Goal: Information Seeking & Learning: Learn about a topic

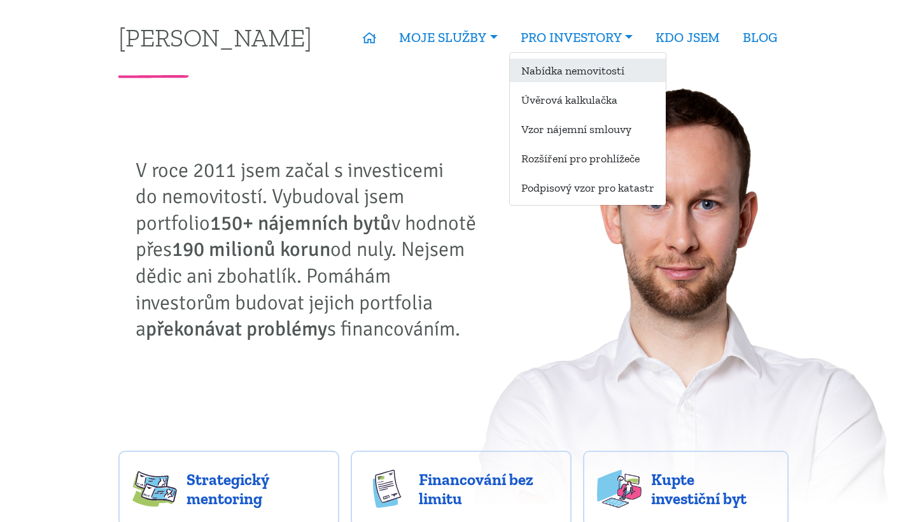
click at [601, 73] on link "Nabídka nemovitostí" at bounding box center [588, 71] width 156 height 24
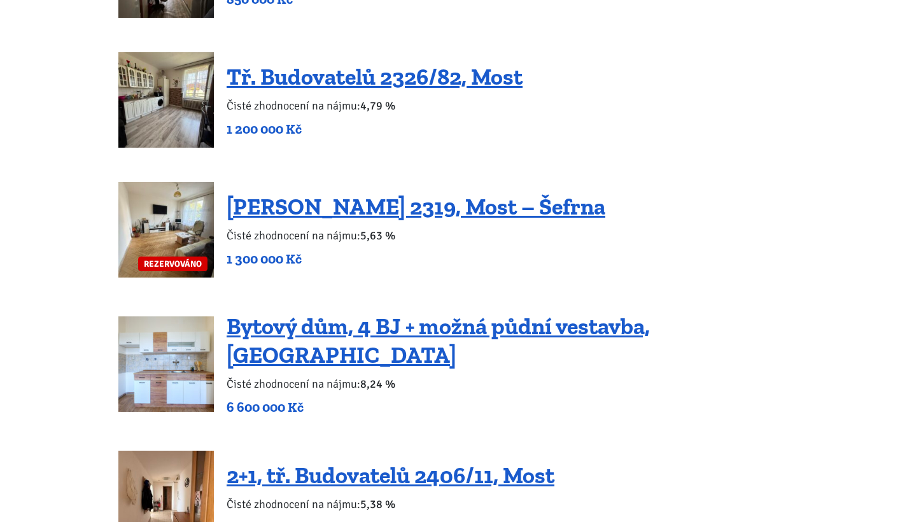
scroll to position [1378, 0]
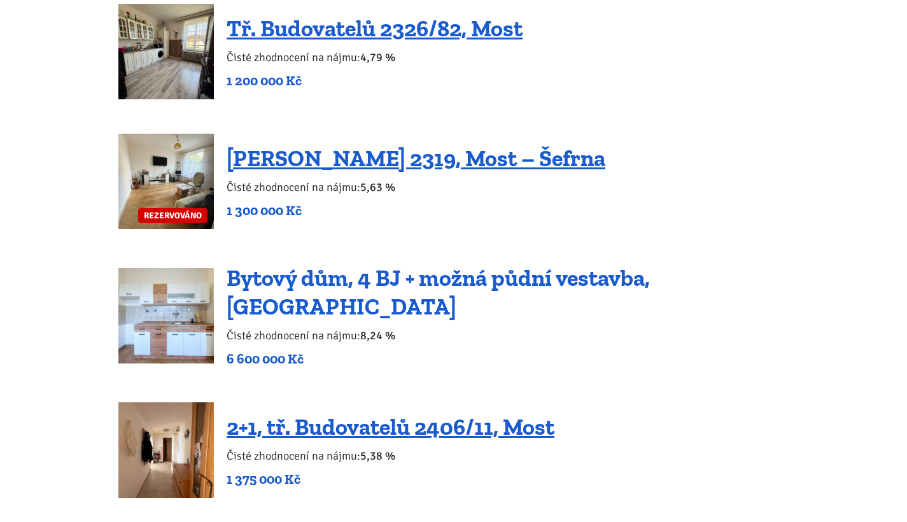
click at [440, 270] on link "Bytový dům, 4 BJ + možná půdní vestavba, [GEOGRAPHIC_DATA]" at bounding box center [438, 292] width 423 height 56
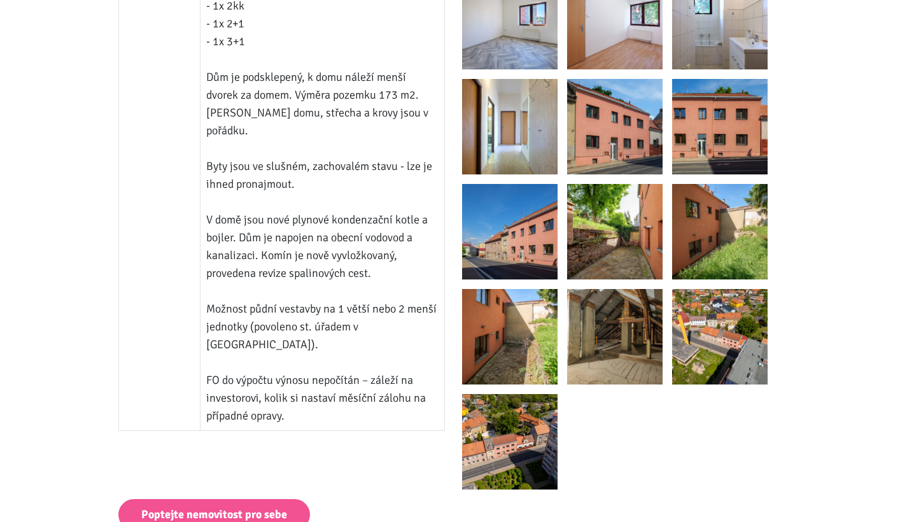
scroll to position [1157, 0]
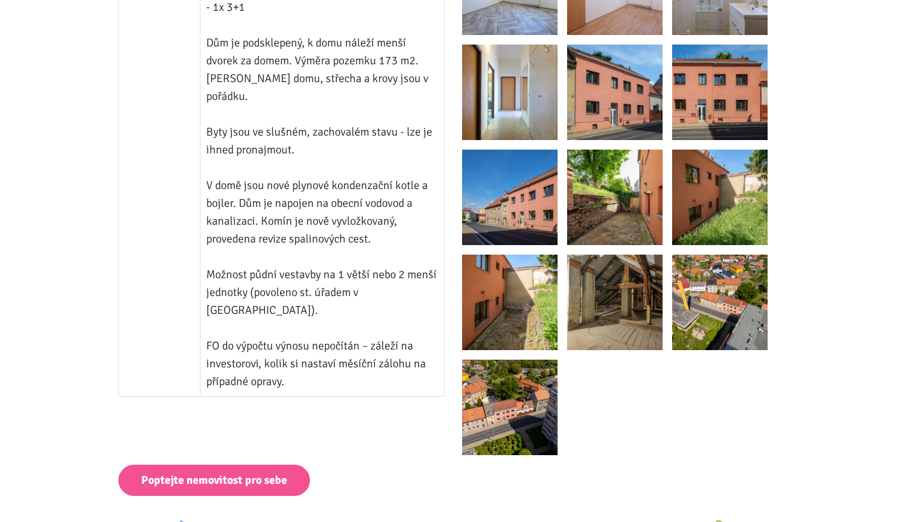
click at [638, 286] on img at bounding box center [614, 301] width 95 height 95
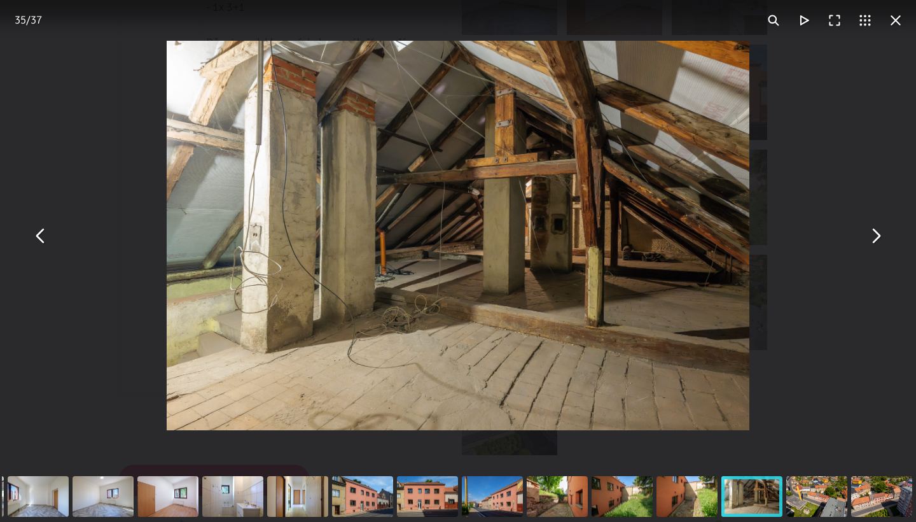
click at [30, 230] on button "You can close this modal content with the ESC key" at bounding box center [40, 235] width 31 height 31
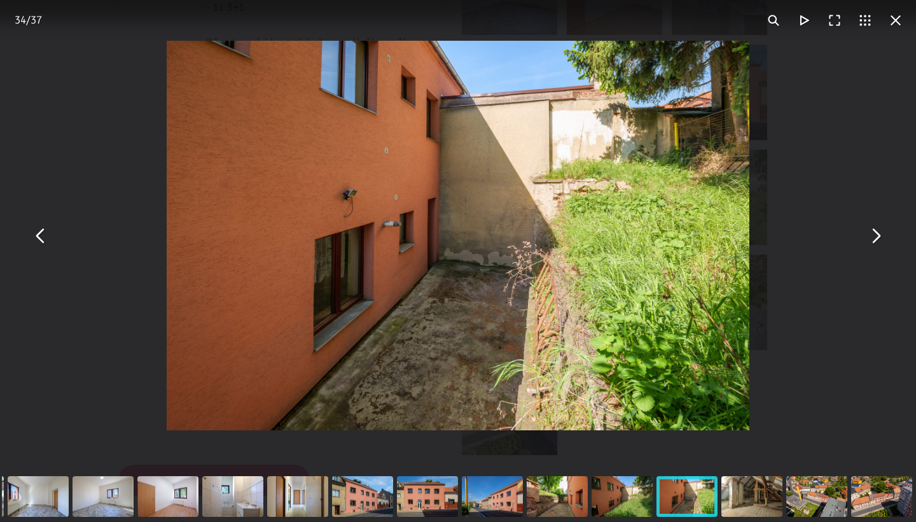
click at [30, 230] on button "You can close this modal content with the ESC key" at bounding box center [40, 235] width 31 height 31
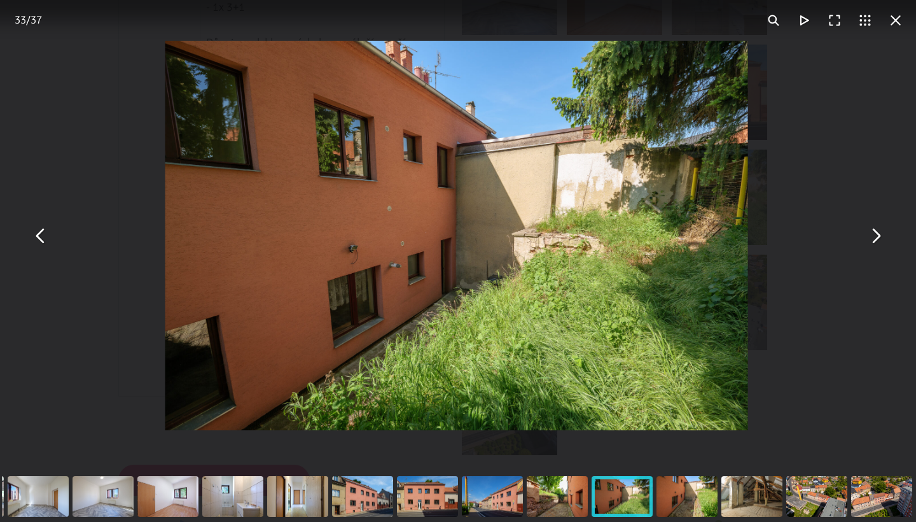
click at [30, 230] on button "You can close this modal content with the ESC key" at bounding box center [40, 235] width 31 height 31
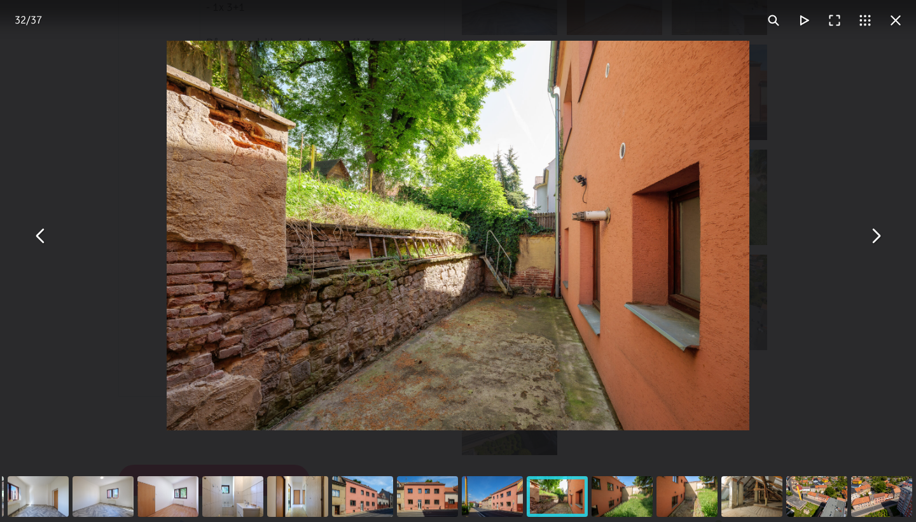
click at [30, 230] on button "You can close this modal content with the ESC key" at bounding box center [40, 235] width 31 height 31
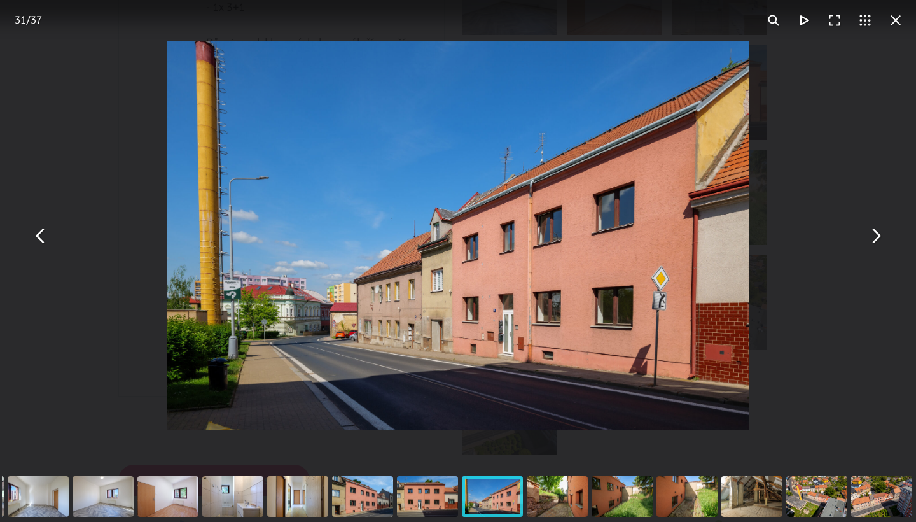
click at [30, 230] on button "You can close this modal content with the ESC key" at bounding box center [40, 235] width 31 height 31
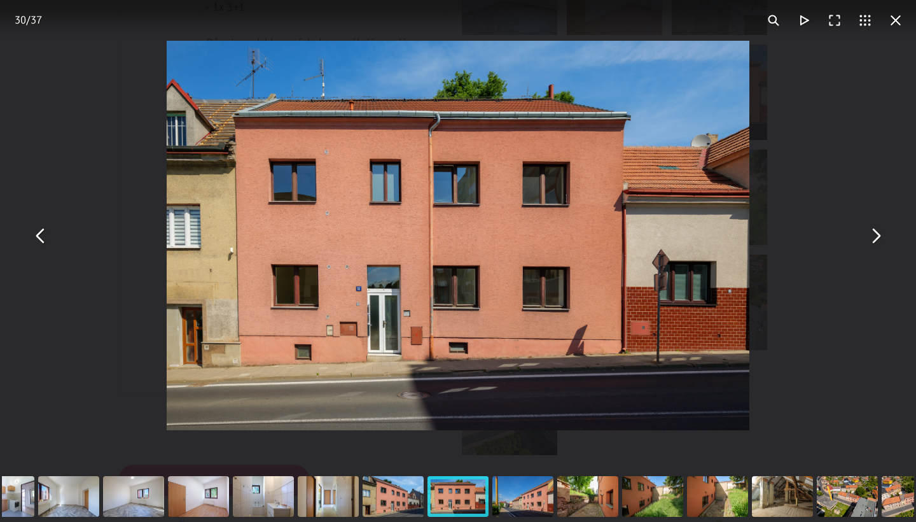
click at [30, 230] on button "You can close this modal content with the ESC key" at bounding box center [40, 235] width 31 height 31
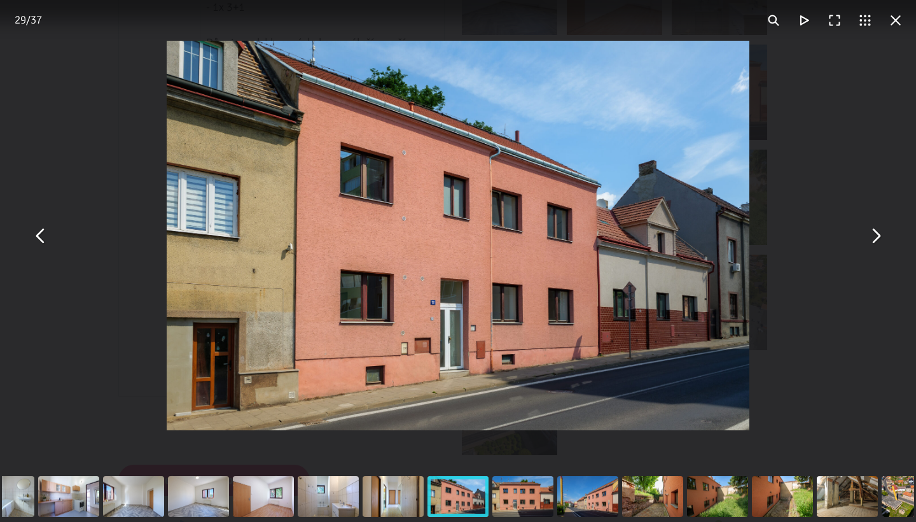
click at [889, 25] on button "You can close this modal content with the ESC key" at bounding box center [896, 20] width 31 height 31
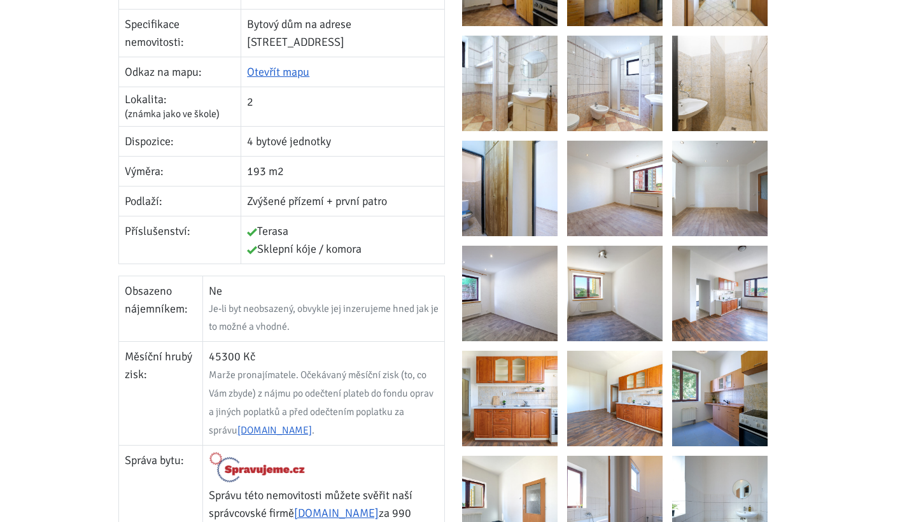
scroll to position [0, 0]
